Goal: Check status: Check status

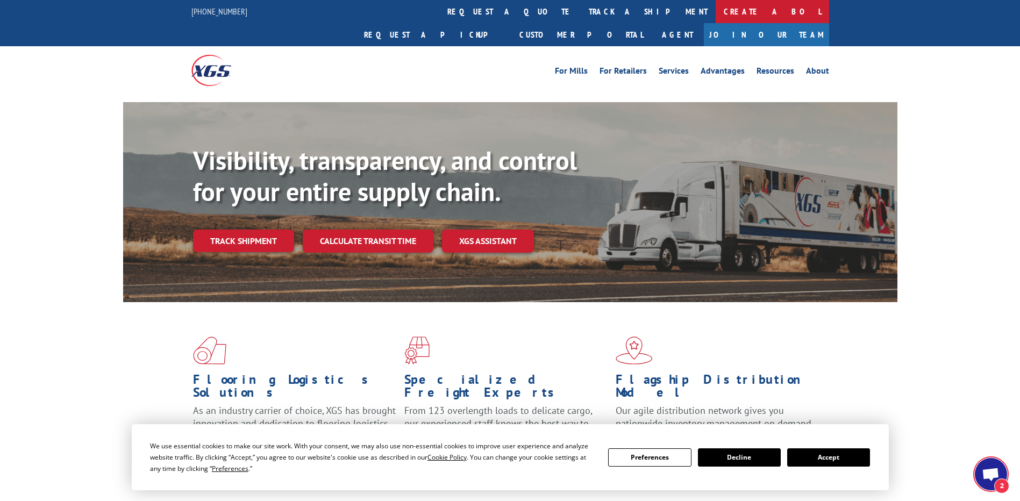
scroll to position [156, 0]
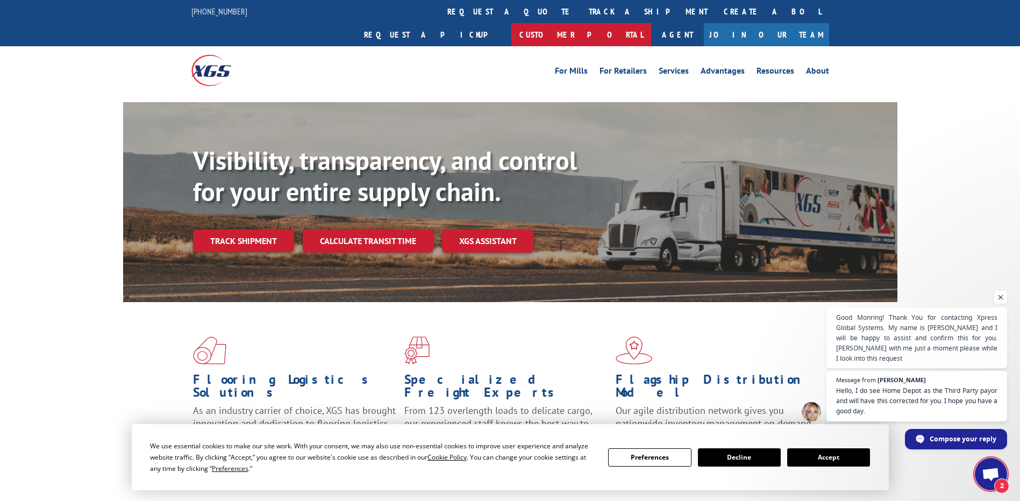
click at [651, 23] on link "Customer Portal" at bounding box center [581, 34] width 140 height 23
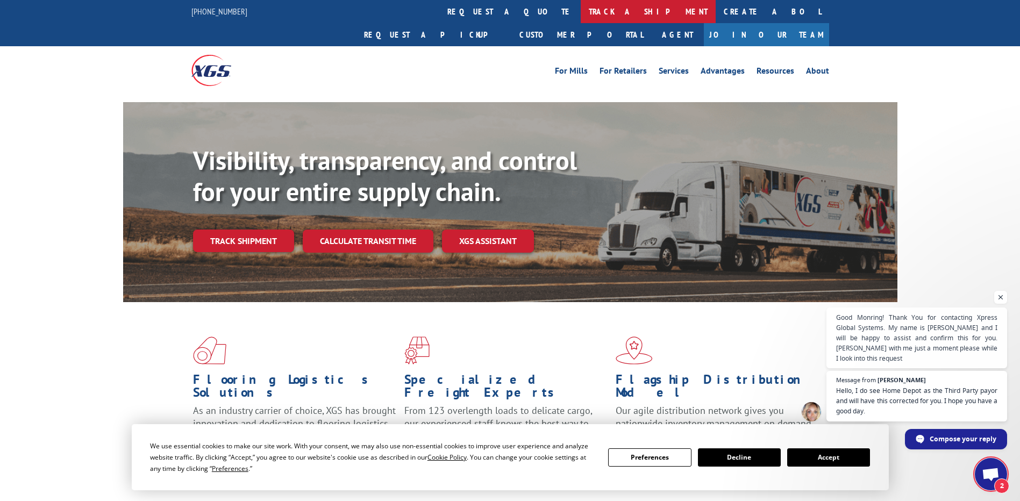
click at [581, 8] on link "track a shipment" at bounding box center [648, 11] width 135 height 23
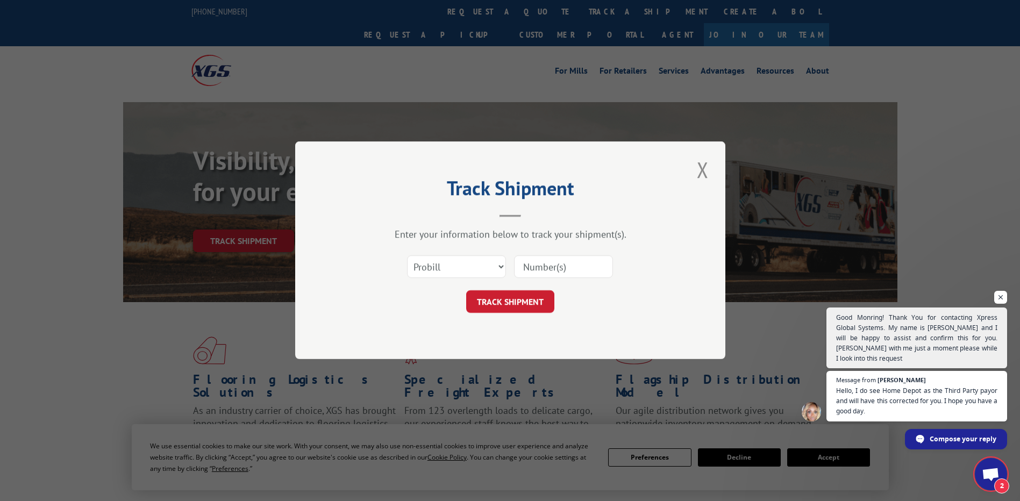
drag, startPoint x: 524, startPoint y: 272, endPoint x: 479, endPoint y: 271, distance: 45.7
click at [524, 272] on input at bounding box center [563, 267] width 99 height 23
click at [454, 265] on select "Select category... Probill BOL PO" at bounding box center [456, 267] width 99 height 23
select select "po"
click at [407, 256] on select "Select category... Probill BOL PO" at bounding box center [456, 267] width 99 height 23
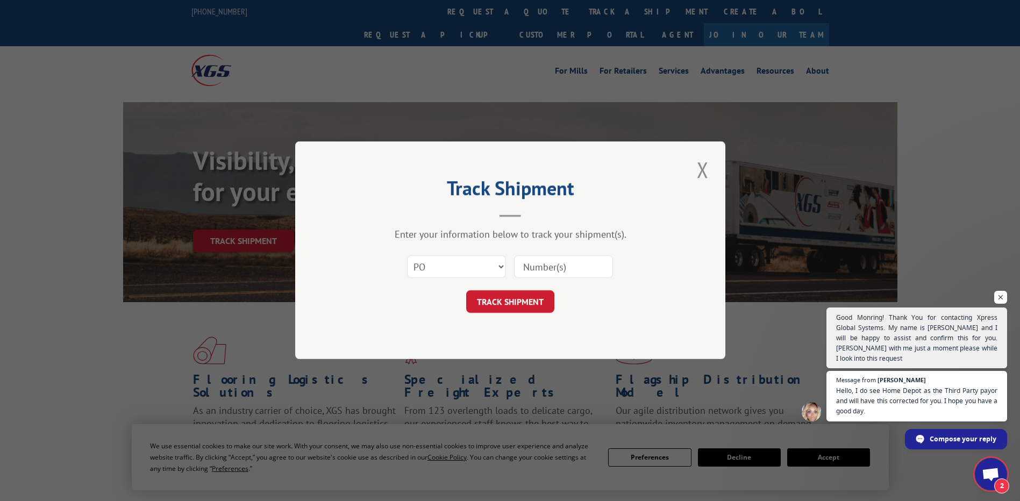
drag, startPoint x: 552, startPoint y: 266, endPoint x: 550, endPoint y: 272, distance: 6.0
click at [552, 266] on input at bounding box center [563, 267] width 99 height 23
paste input "05900022"
type input "05900022"
click at [501, 305] on button "TRACK SHIPMENT" at bounding box center [510, 302] width 88 height 23
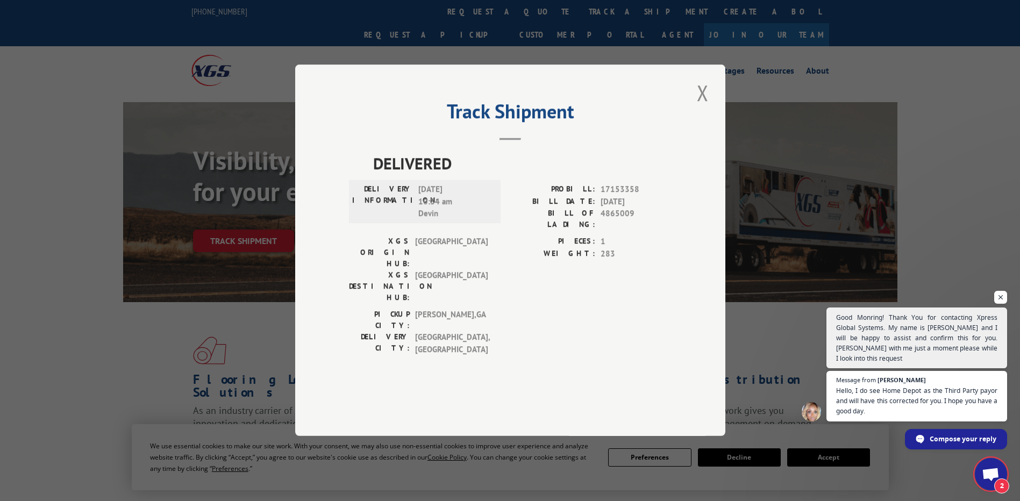
click at [611, 231] on span "4865009" at bounding box center [636, 219] width 71 height 23
drag, startPoint x: 611, startPoint y: 248, endPoint x: 518, endPoint y: 245, distance: 93.6
click at [518, 231] on label "BILL OF LADING:" at bounding box center [552, 219] width 85 height 23
click at [617, 196] on span "17153358" at bounding box center [636, 190] width 71 height 12
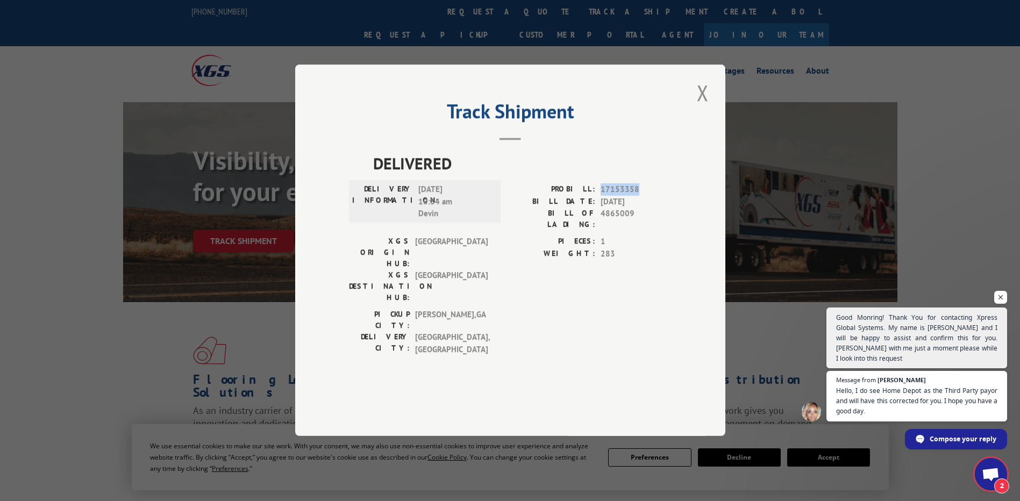
click at [617, 196] on span "17153358" at bounding box center [636, 190] width 71 height 12
copy span "17153358"
click at [616, 231] on span "4865009" at bounding box center [636, 219] width 71 height 23
click at [615, 231] on span "4865009" at bounding box center [636, 219] width 71 height 23
copy span "4865009"
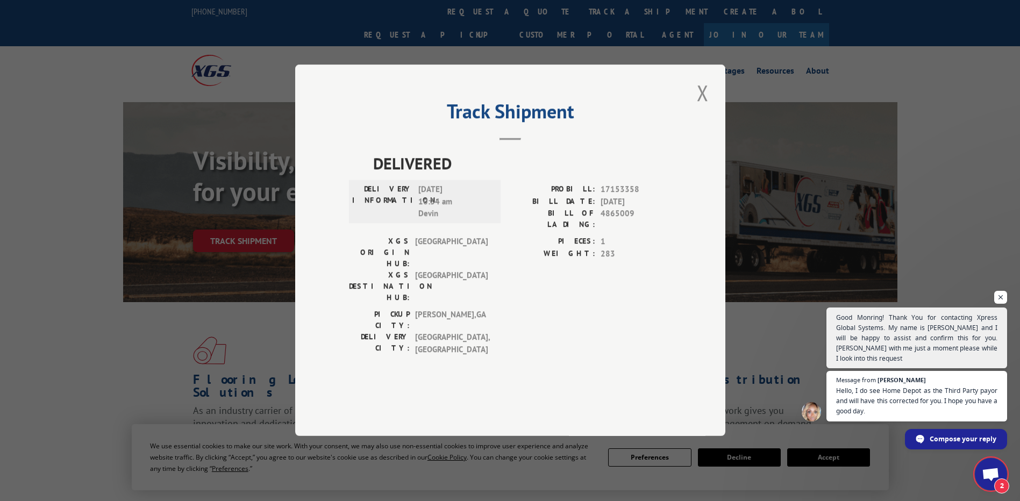
click at [607, 196] on span "17153358" at bounding box center [636, 190] width 71 height 12
copy span "17153358"
click at [708, 108] on button "Close modal" at bounding box center [703, 93] width 18 height 30
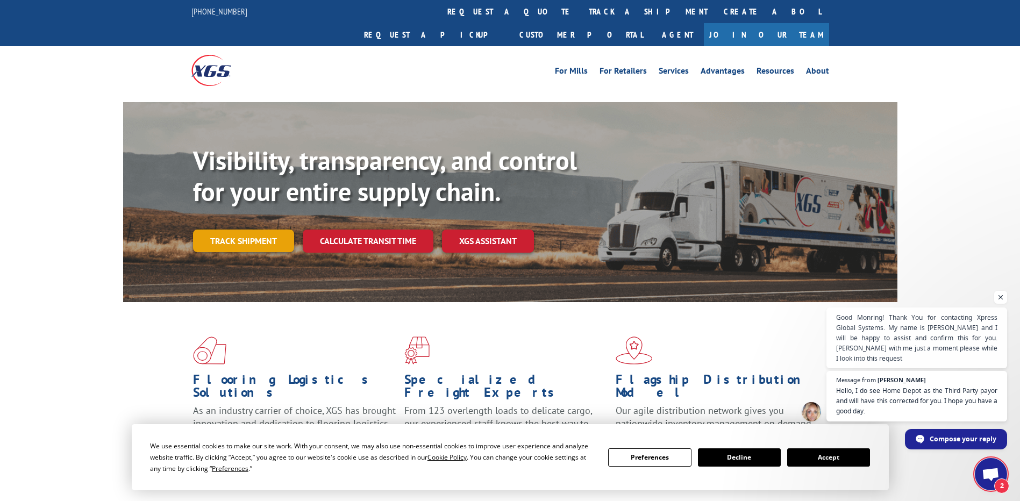
click at [243, 230] on link "Track shipment" at bounding box center [243, 241] width 101 height 23
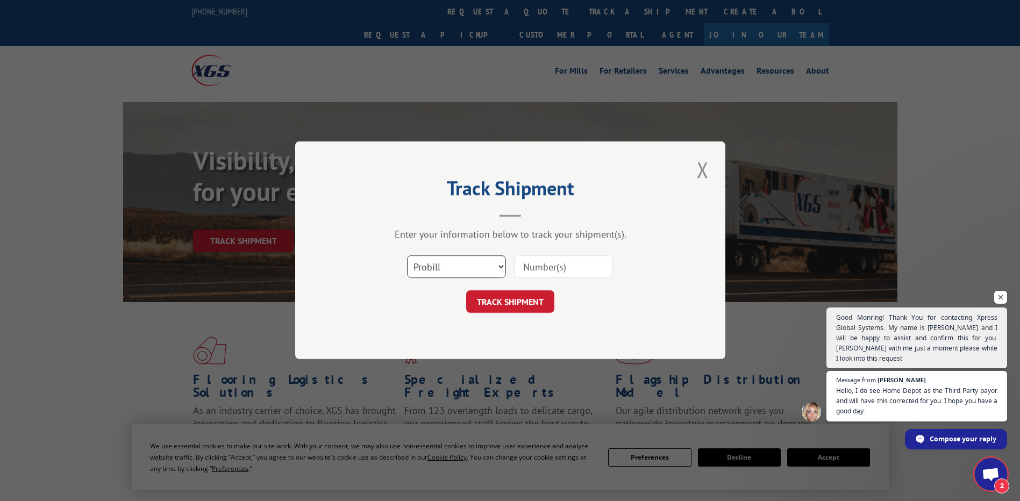
drag, startPoint x: 453, startPoint y: 270, endPoint x: 466, endPoint y: 270, distance: 13.4
click at [454, 270] on select "Select category... Probill BOL PO" at bounding box center [456, 267] width 99 height 23
click at [594, 265] on input at bounding box center [563, 267] width 99 height 23
paste input "17153358"
type input "17153358"
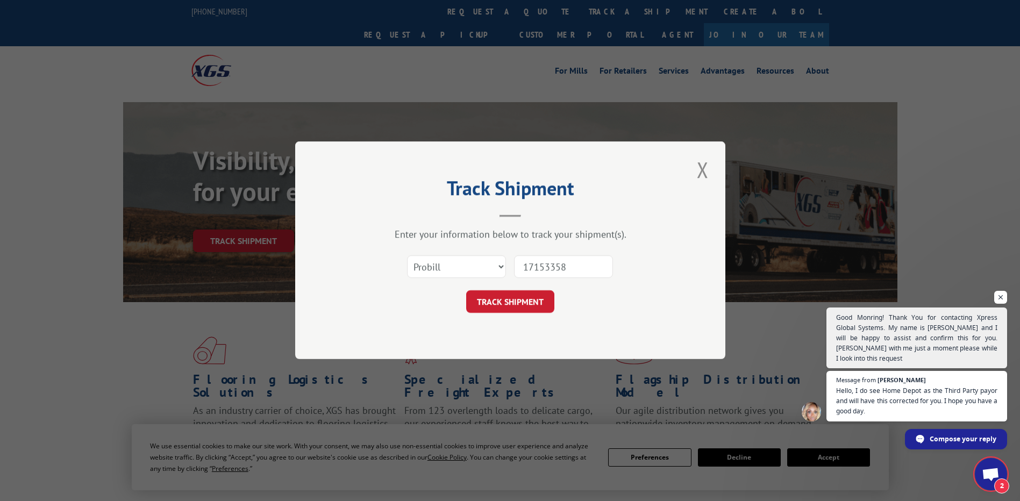
drag, startPoint x: 465, startPoint y: 296, endPoint x: 472, endPoint y: 298, distance: 7.2
click at [466, 296] on div "TRACK SHIPMENT" at bounding box center [510, 302] width 323 height 23
click at [490, 304] on button "TRACK SHIPMENT" at bounding box center [510, 302] width 88 height 23
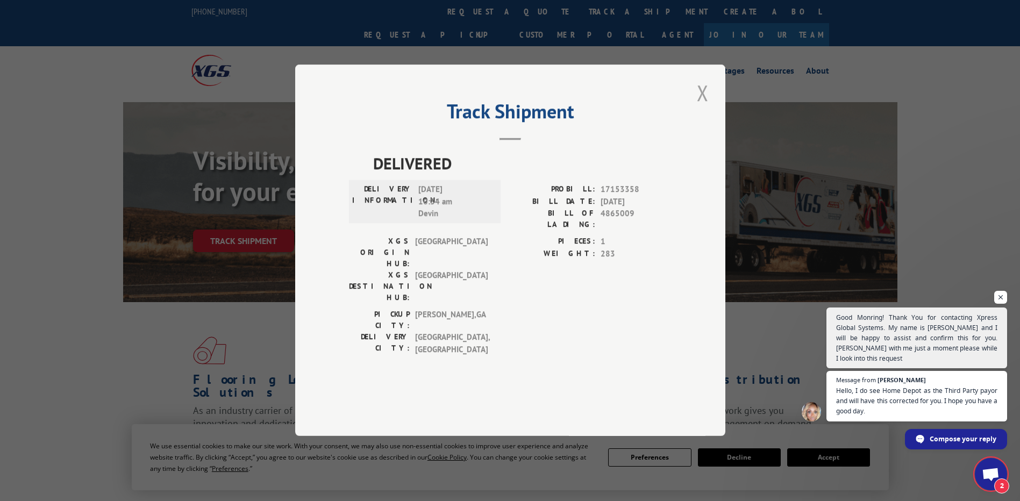
click at [701, 108] on button "Close modal" at bounding box center [703, 93] width 18 height 30
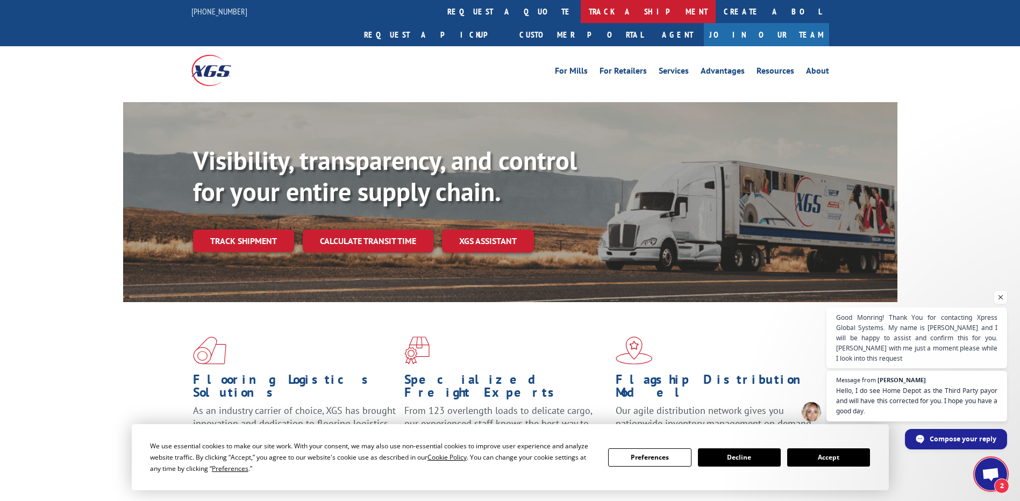
click at [581, 15] on link "track a shipment" at bounding box center [648, 11] width 135 height 23
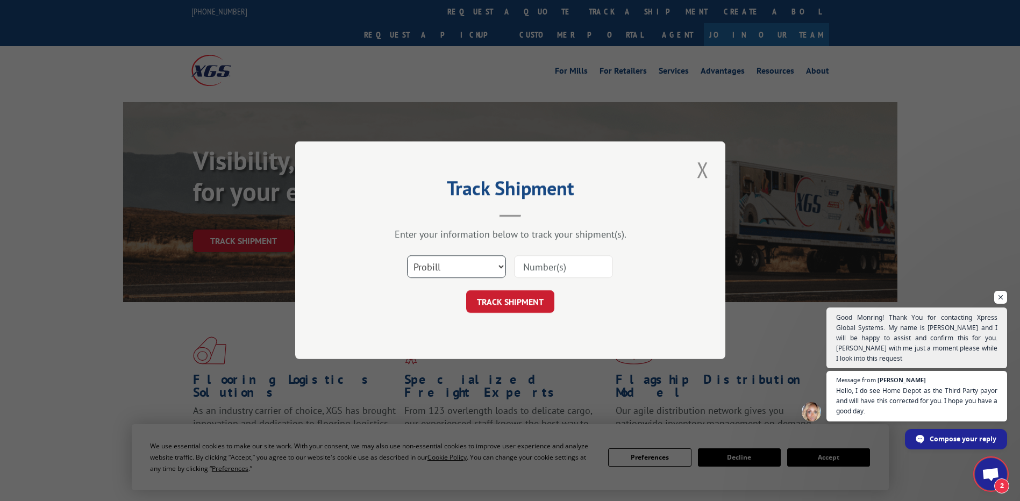
click at [472, 273] on select "Select category... Probill BOL PO" at bounding box center [456, 267] width 99 height 23
select select "po"
click at [407, 256] on select "Select category... Probill BOL PO" at bounding box center [456, 267] width 99 height 23
click at [545, 274] on div at bounding box center [563, 267] width 99 height 25
click at [548, 266] on input at bounding box center [563, 267] width 99 height 23
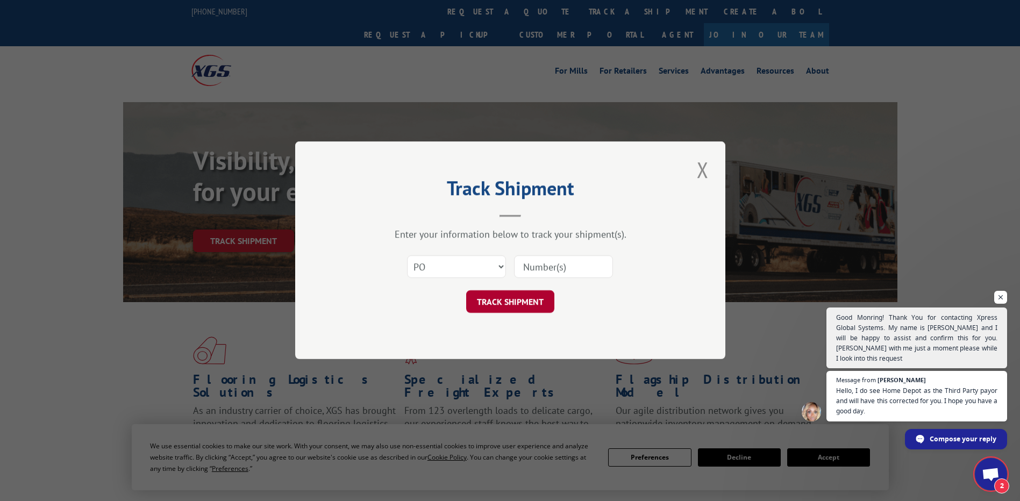
paste input "05900021"
type input "05900021"
click at [497, 300] on button "TRACK SHIPMENT" at bounding box center [510, 302] width 88 height 23
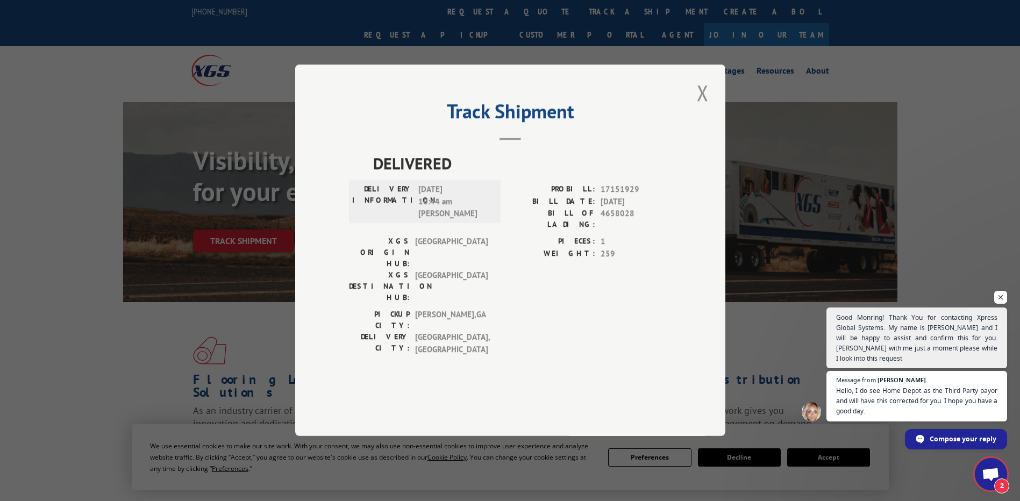
click at [618, 196] on span "17151929" at bounding box center [636, 190] width 71 height 12
copy span "17151929"
click at [699, 108] on button "Close modal" at bounding box center [703, 93] width 18 height 30
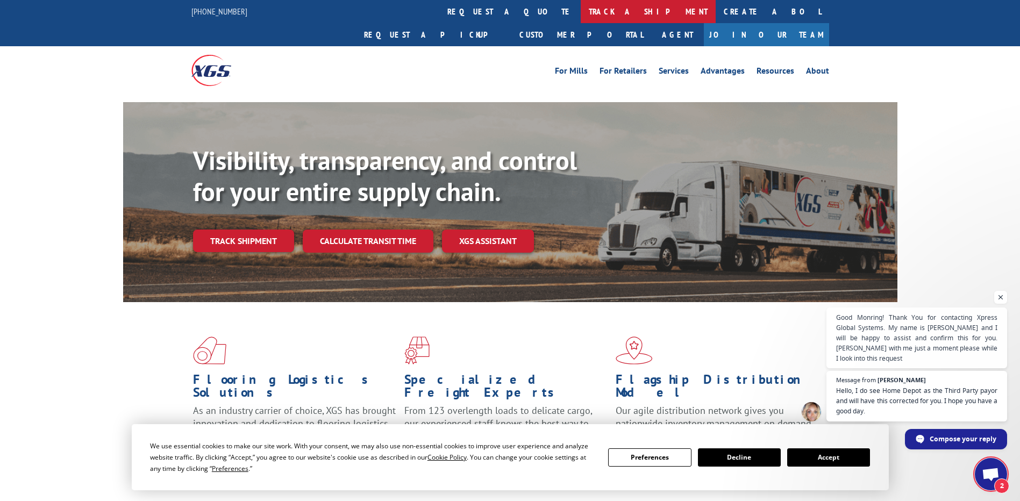
click at [581, 10] on link "track a shipment" at bounding box center [648, 11] width 135 height 23
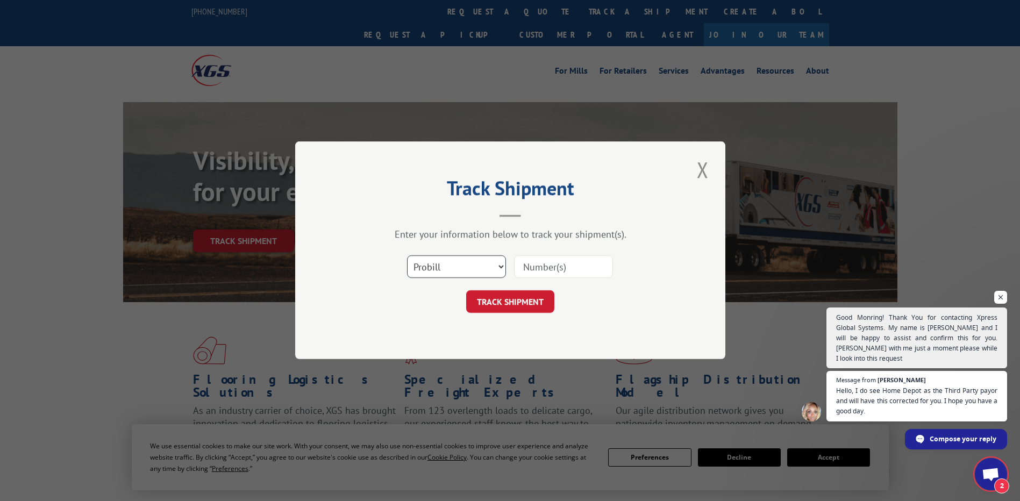
click at [470, 262] on select "Select category... Probill BOL PO" at bounding box center [456, 267] width 99 height 23
select select "po"
click at [407, 256] on select "Select category... Probill BOL PO" at bounding box center [456, 267] width 99 height 23
click at [565, 270] on input at bounding box center [563, 267] width 99 height 23
paste input "05900023"
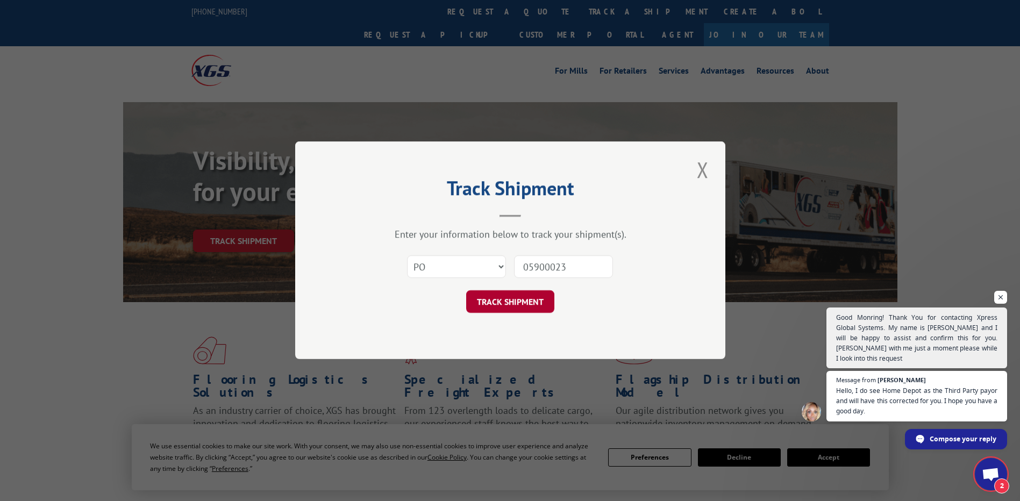
type input "05900023"
click at [494, 297] on button "TRACK SHIPMENT" at bounding box center [510, 302] width 88 height 23
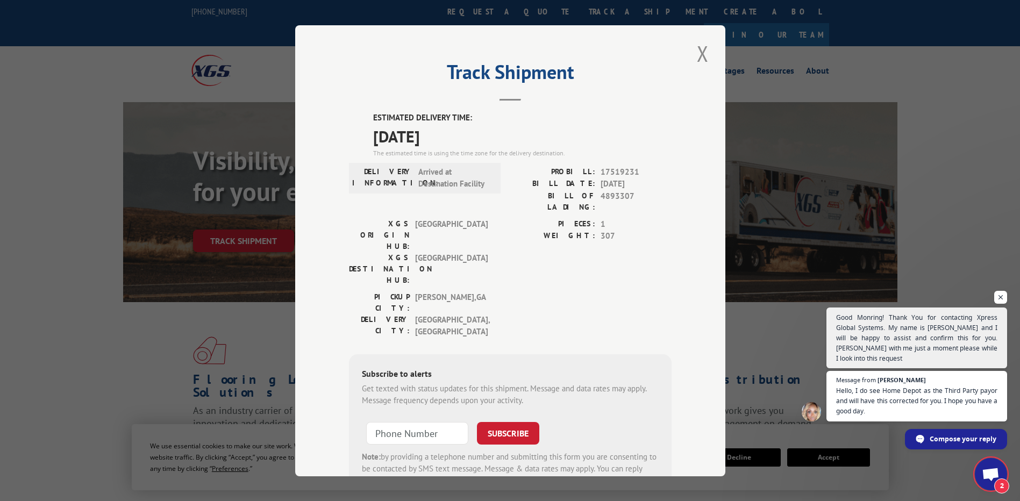
click at [615, 188] on span "[DATE]" at bounding box center [636, 184] width 71 height 12
